Goal: Use online tool/utility: Utilize a website feature to perform a specific function

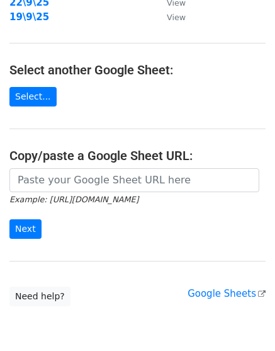
scroll to position [236, 0]
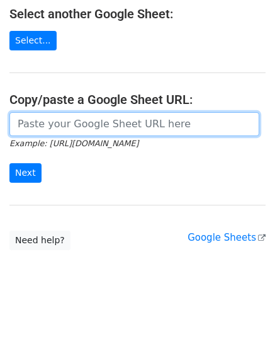
click at [130, 127] on input "url" at bounding box center [134, 124] width 250 height 24
paste input "https://docs.google.com/spreadsheets/d/1sKnGBbH1AR4cBNYpMa-w4CmPn6GC6W2oAzIZwaP…"
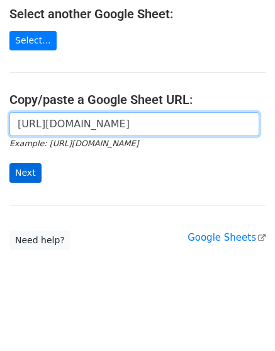
scroll to position [0, 292]
type input "https://docs.google.com/spreadsheets/d/1sKnGBbH1AR4cBNYpMa-w4CmPn6GC6W2oAzIZwaP…"
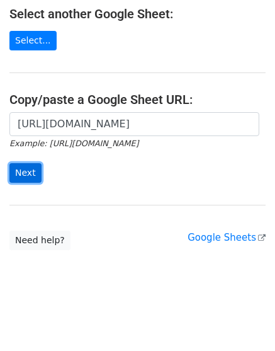
click at [30, 171] on input "Next" at bounding box center [25, 173] width 32 height 20
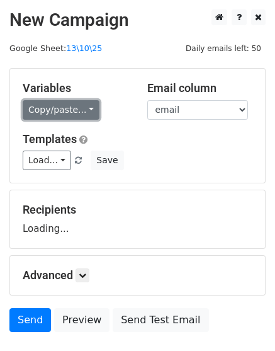
click at [72, 105] on link "Copy/paste..." at bounding box center [61, 110] width 77 height 20
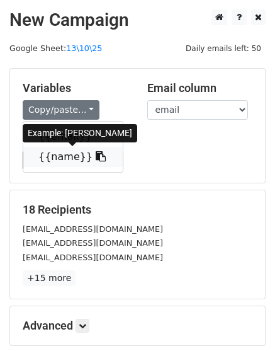
click at [96, 153] on icon at bounding box center [101, 156] width 10 height 10
